Goal: Task Accomplishment & Management: Complete application form

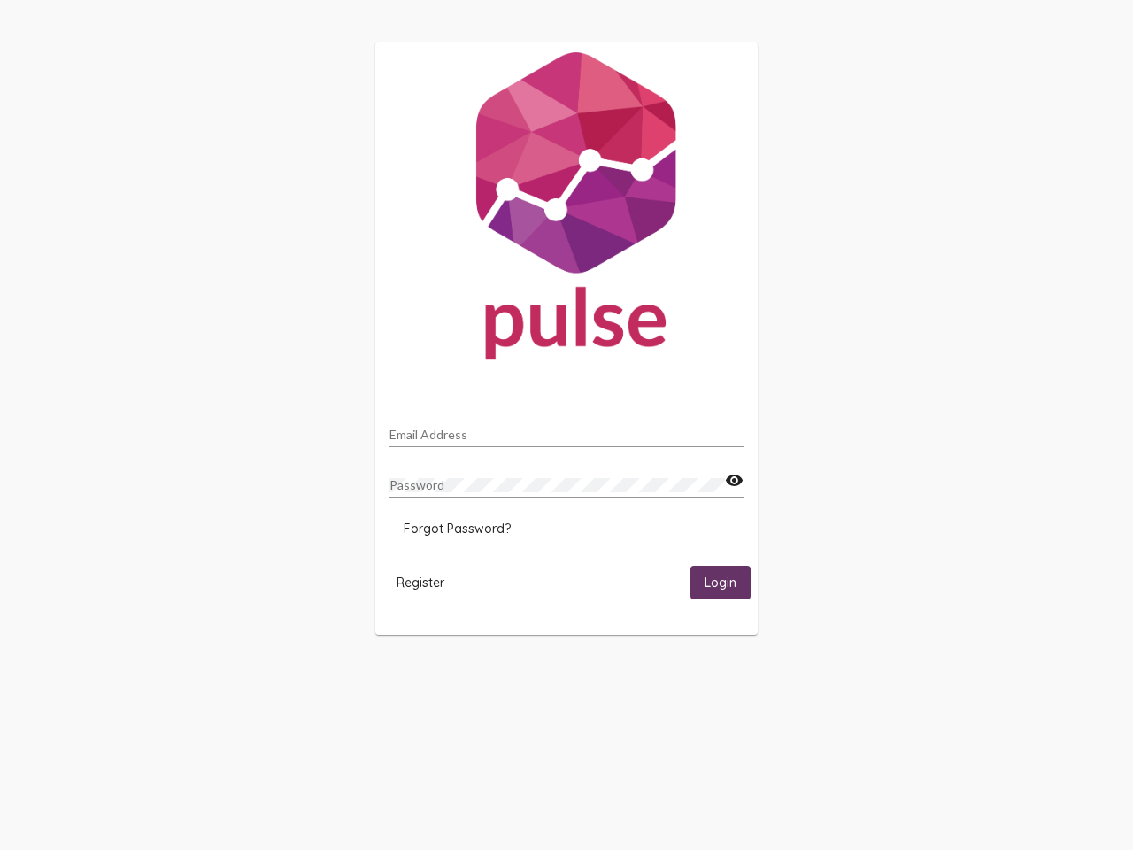
click at [567, 429] on input "Email Address" at bounding box center [567, 435] width 354 height 14
click at [734, 481] on mat-icon "visibility" at bounding box center [734, 480] width 19 height 21
click at [457, 529] on span "Forgot Password?" at bounding box center [457, 529] width 107 height 16
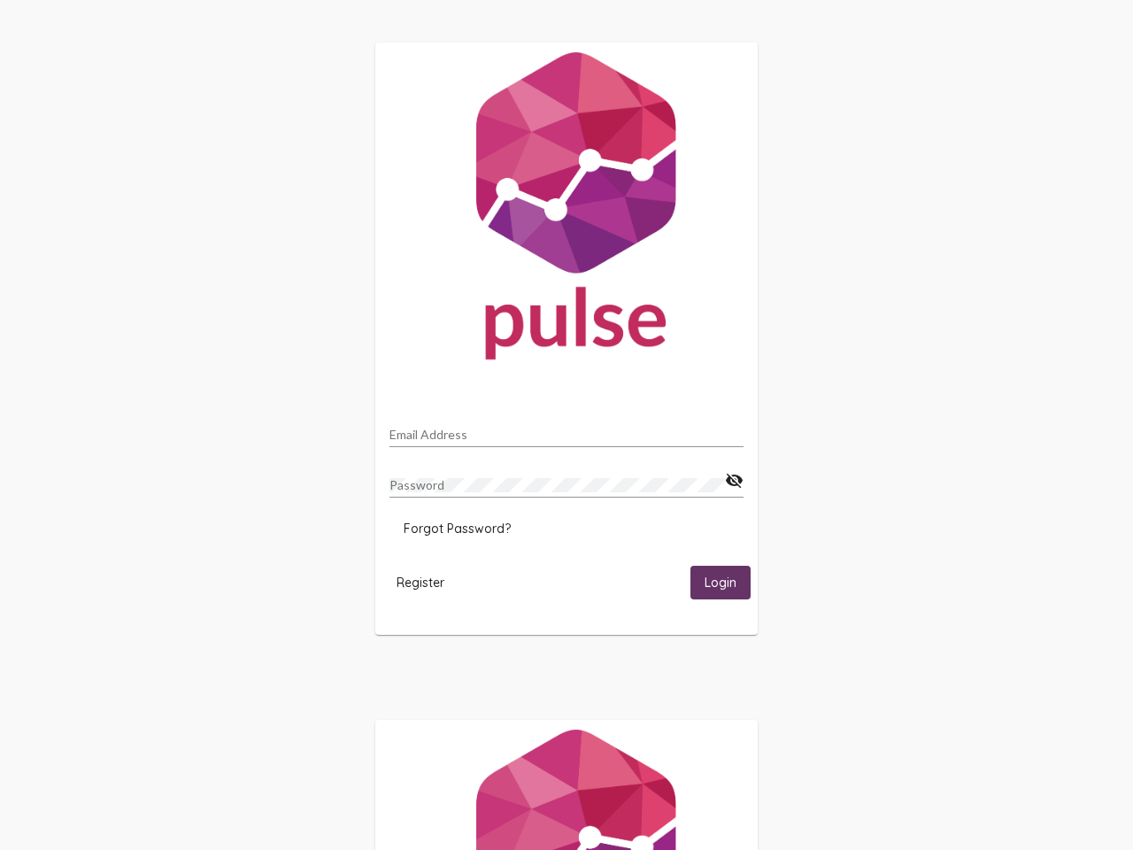
click at [421, 582] on span "Register" at bounding box center [421, 583] width 48 height 16
click at [721, 582] on span "Login" at bounding box center [721, 584] width 32 height 16
